Goal: Information Seeking & Learning: Stay updated

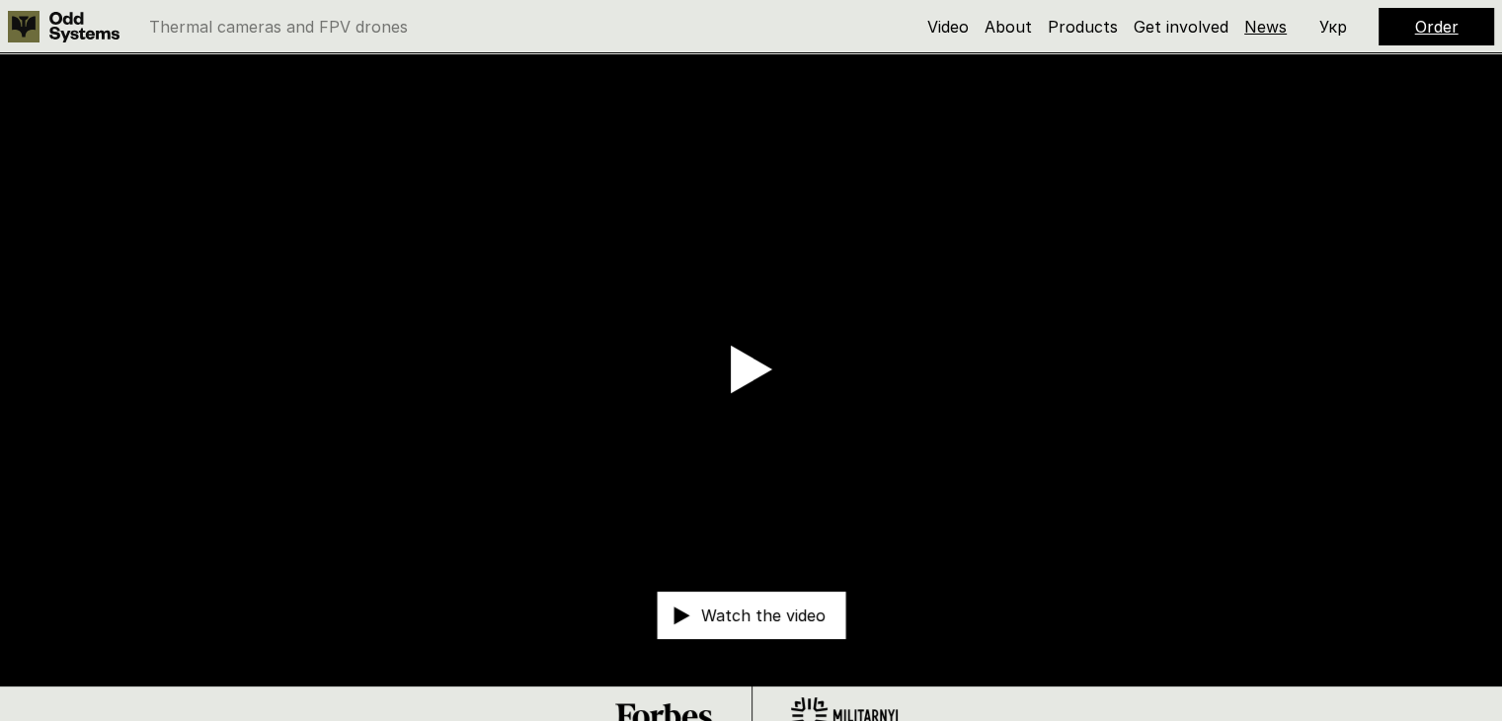
click at [1268, 27] on link "News" at bounding box center [1266, 27] width 42 height 20
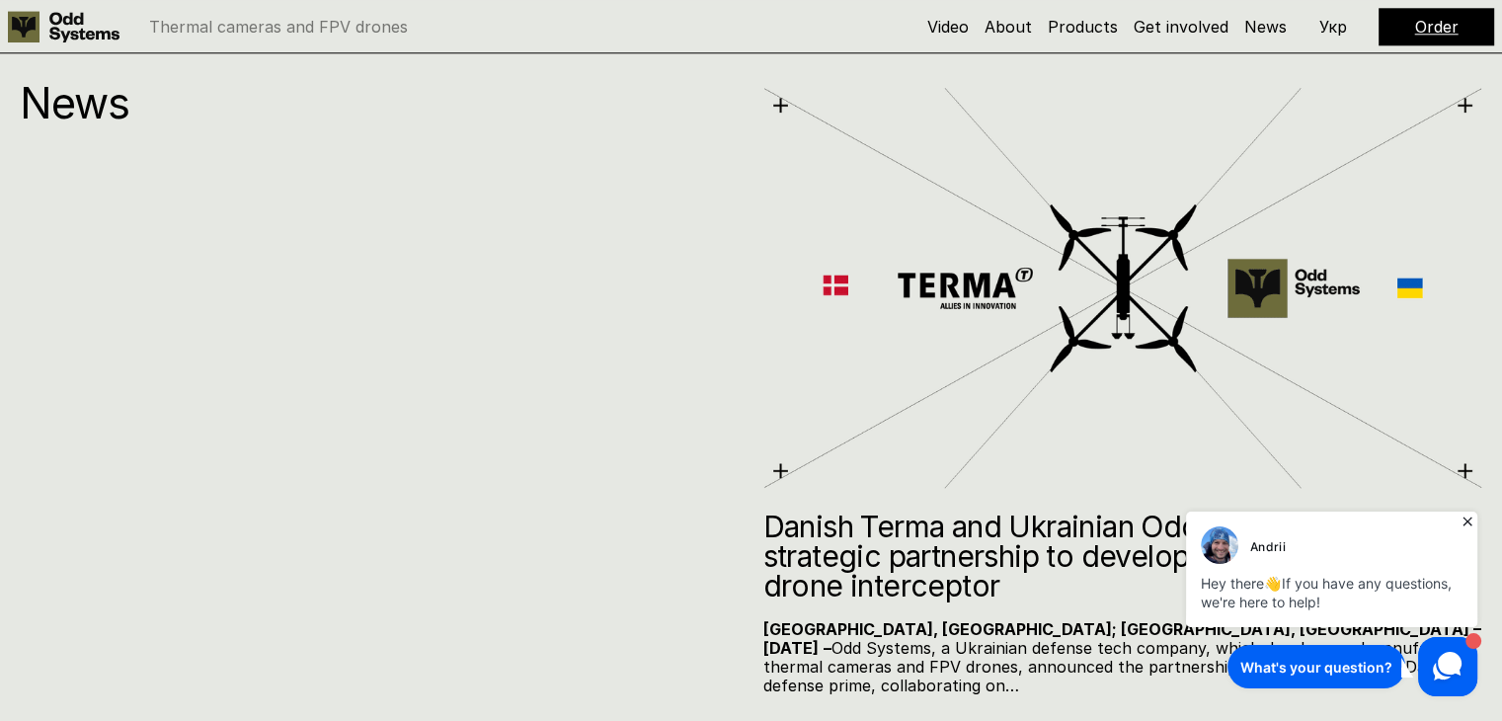
click at [1474, 524] on icon at bounding box center [1468, 522] width 20 height 20
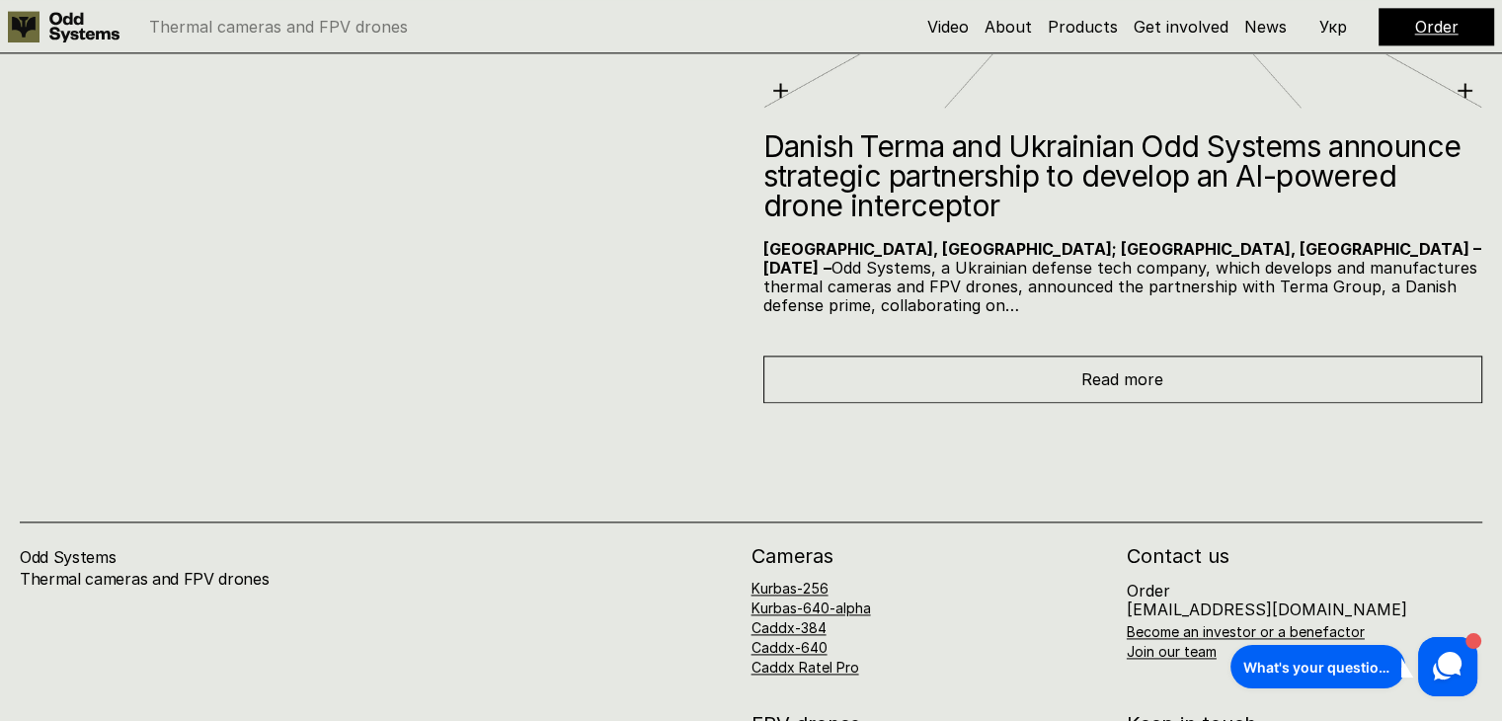
scroll to position [10061, 0]
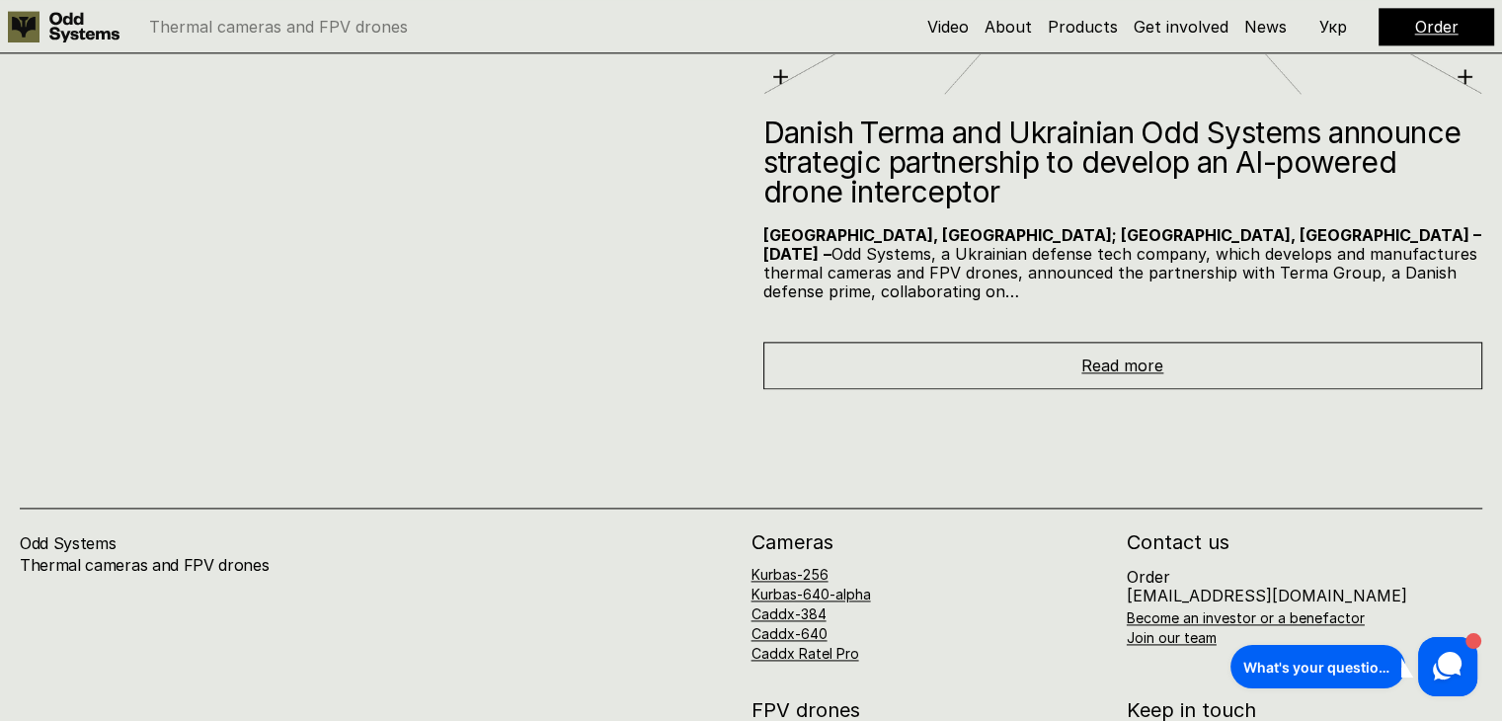
click at [1136, 356] on span "Read more" at bounding box center [1123, 366] width 82 height 20
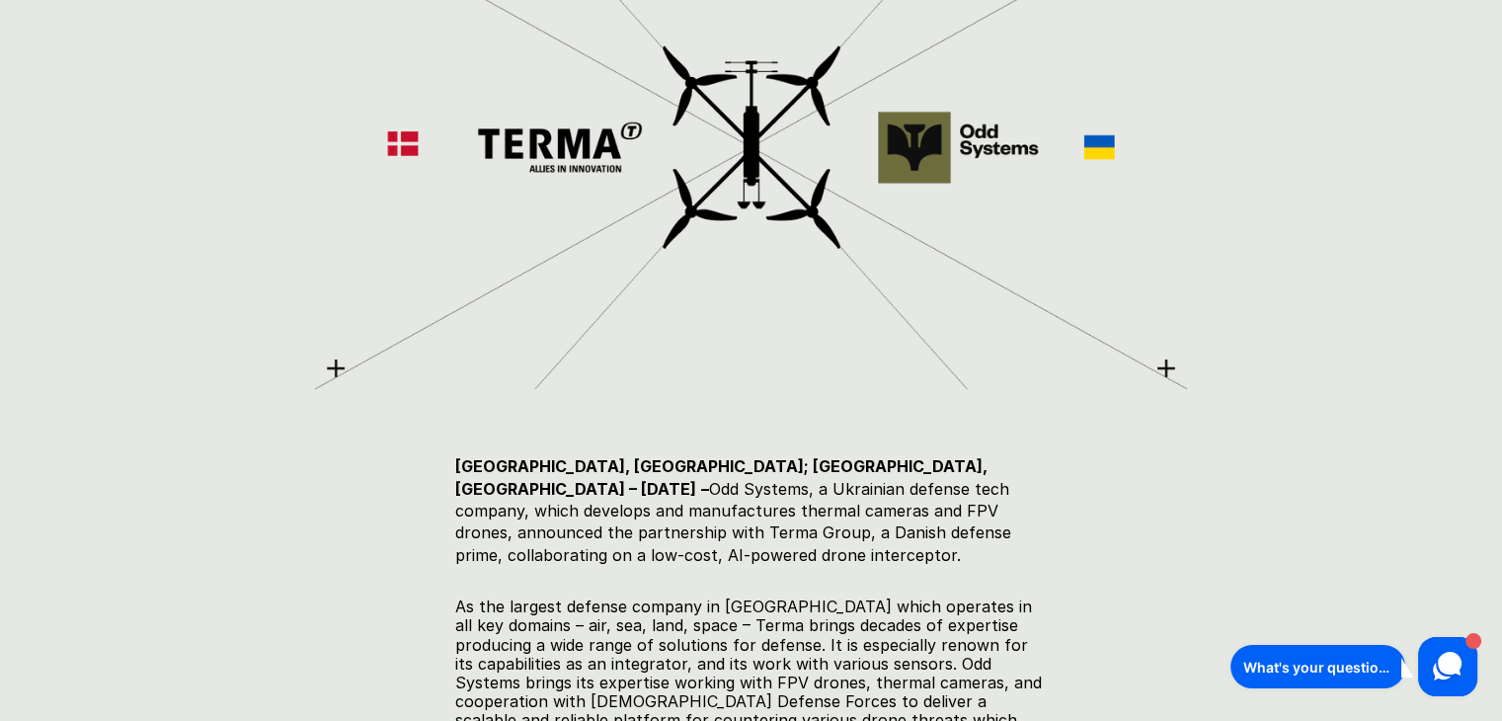
scroll to position [685, 0]
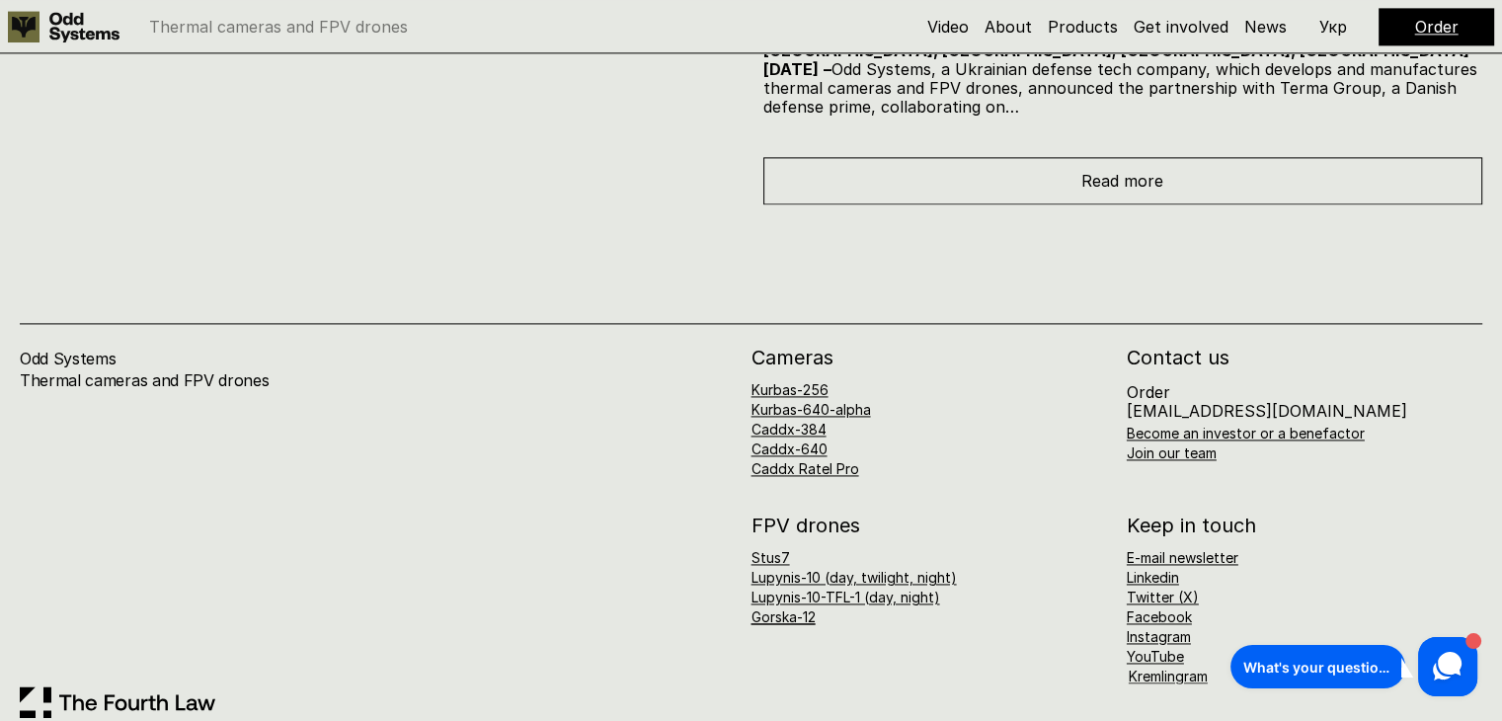
scroll to position [10332, 0]
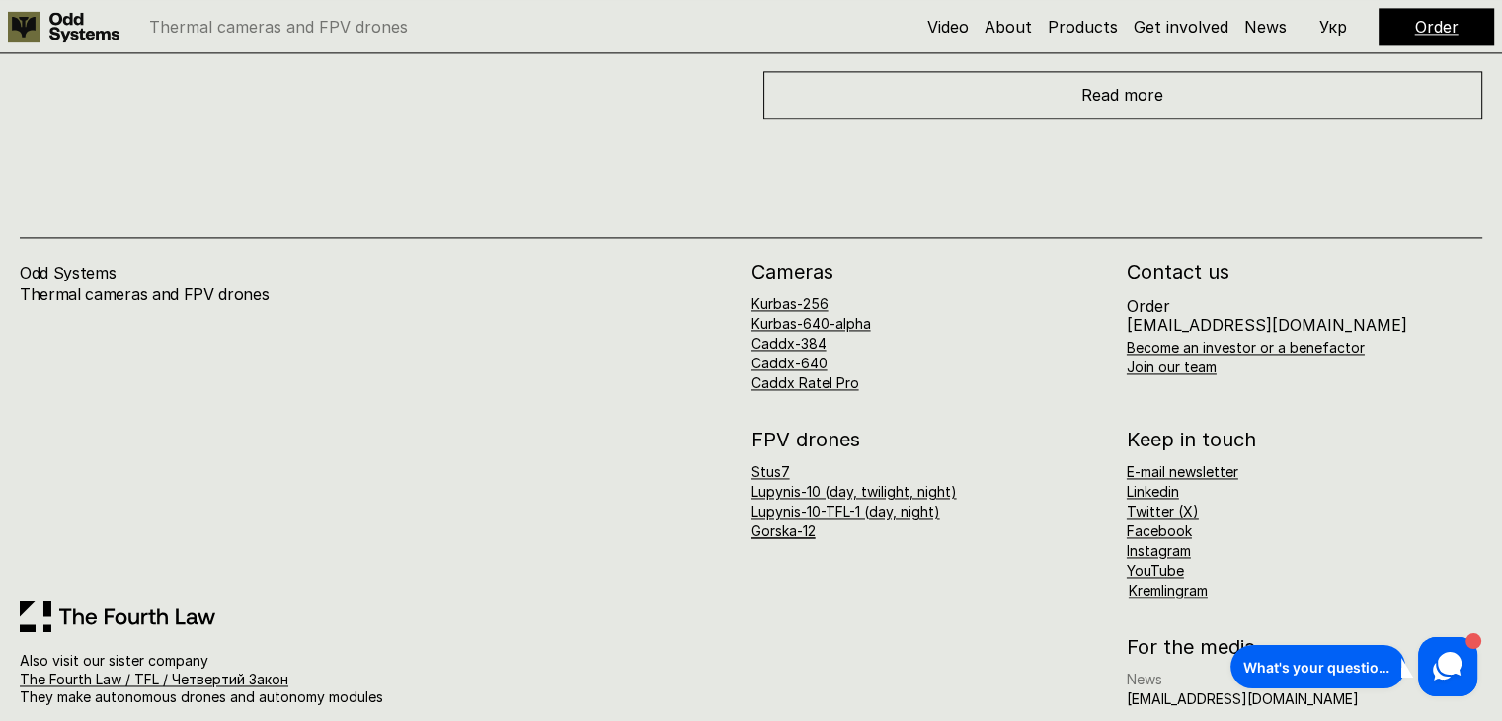
click at [1150, 671] on link "News" at bounding box center [1145, 679] width 36 height 17
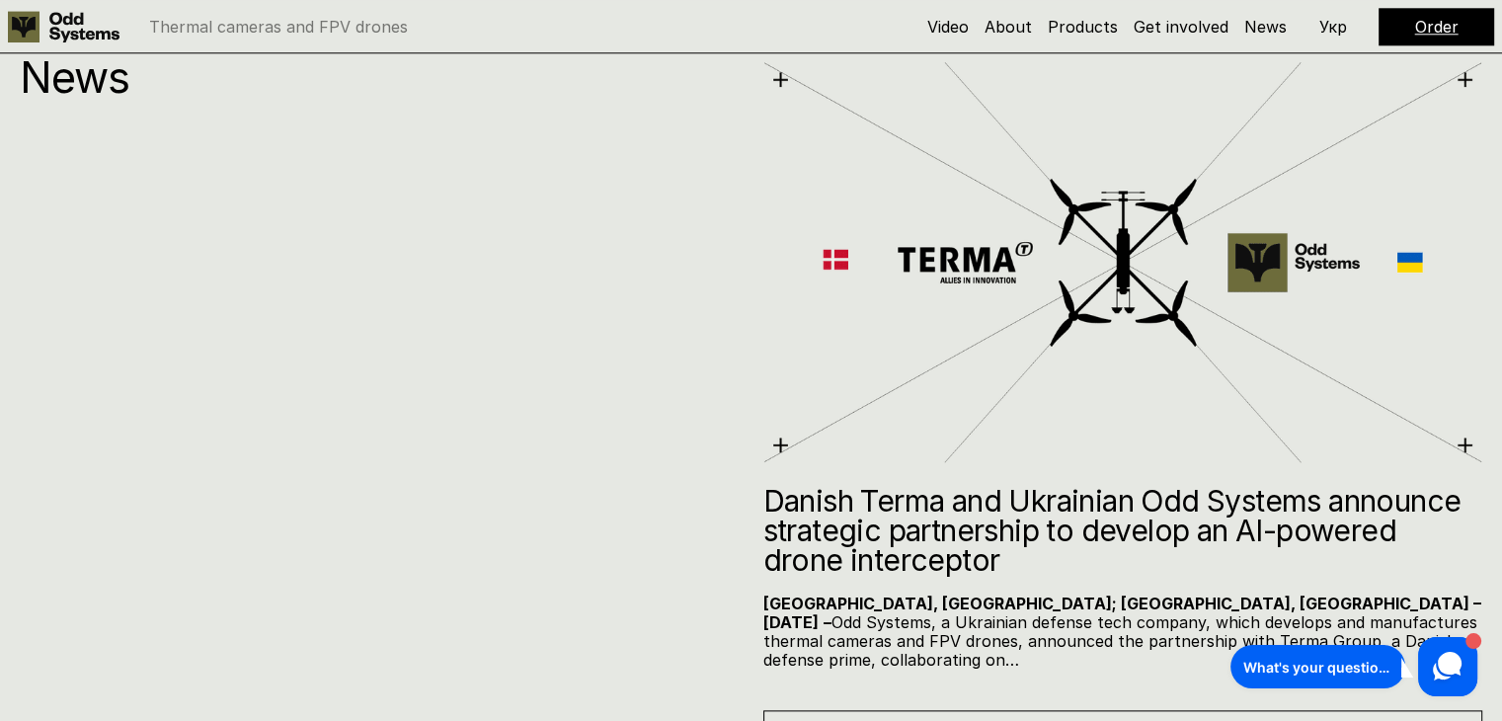
scroll to position [9667, 0]
